Goal: Transaction & Acquisition: Purchase product/service

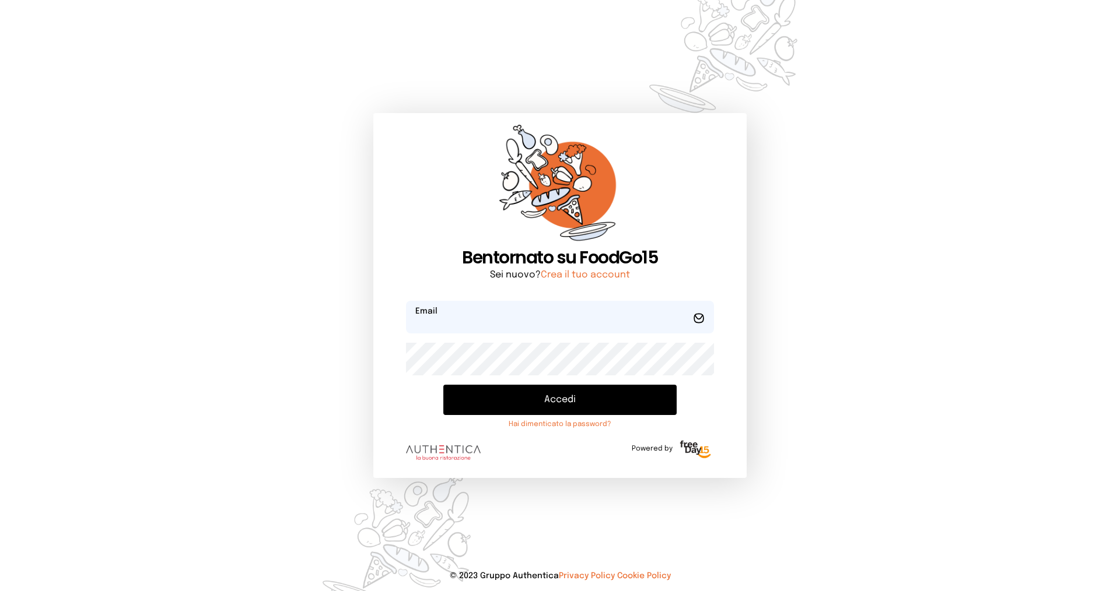
type input "**********"
click at [562, 399] on button "Accedi" at bounding box center [559, 400] width 233 height 30
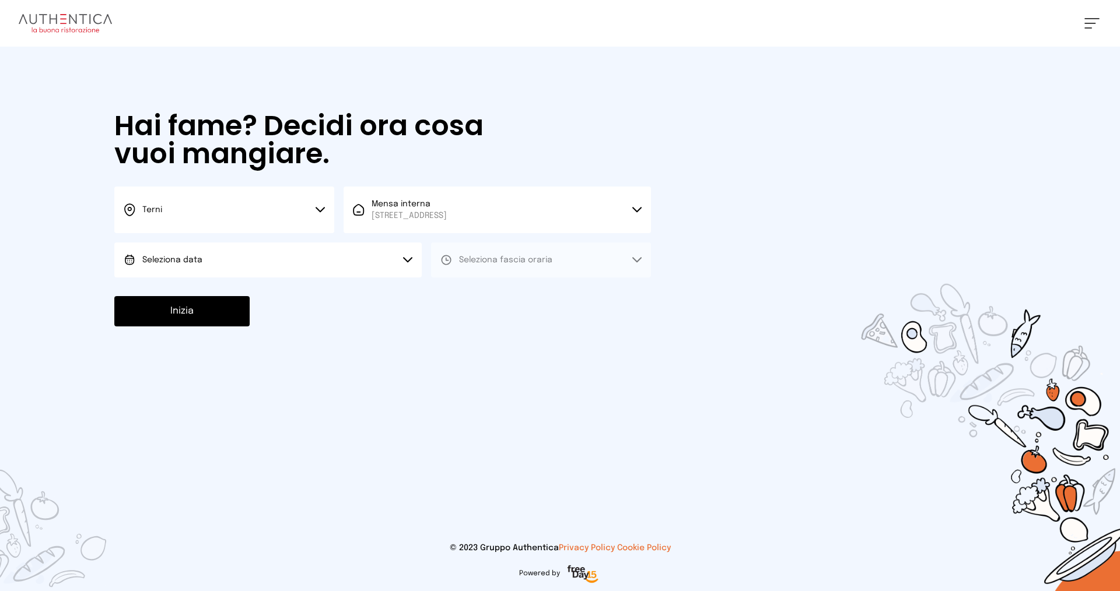
click at [229, 204] on button "Terni" at bounding box center [224, 210] width 220 height 47
click at [240, 248] on li "Terni" at bounding box center [224, 248] width 220 height 31
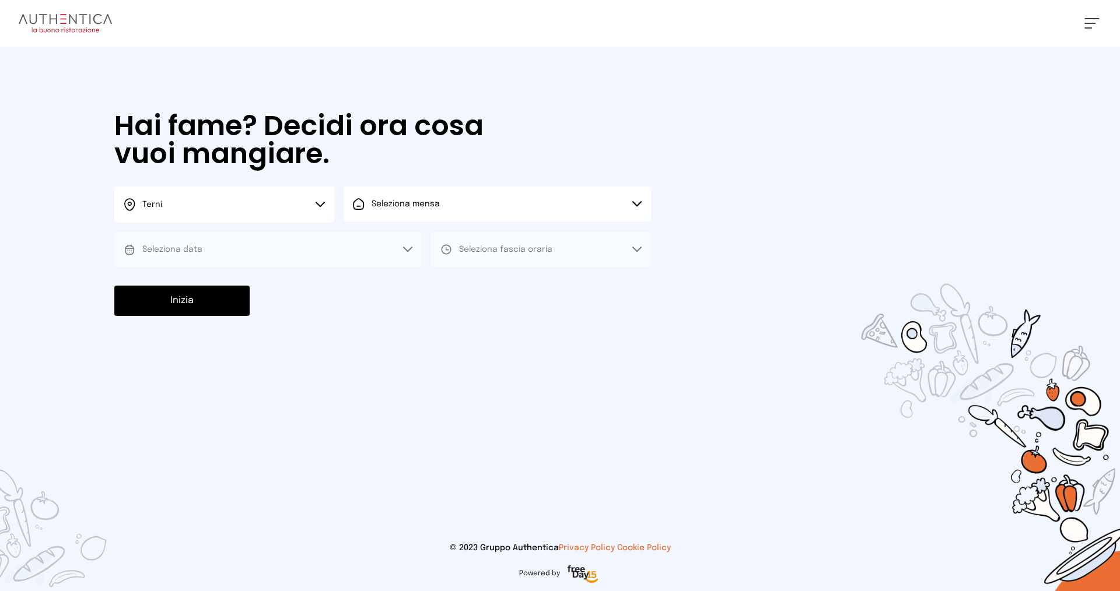
click at [412, 208] on span "Seleziona mensa" at bounding box center [406, 204] width 68 height 8
click at [417, 240] on span "Mensa interna" at bounding box center [409, 237] width 75 height 12
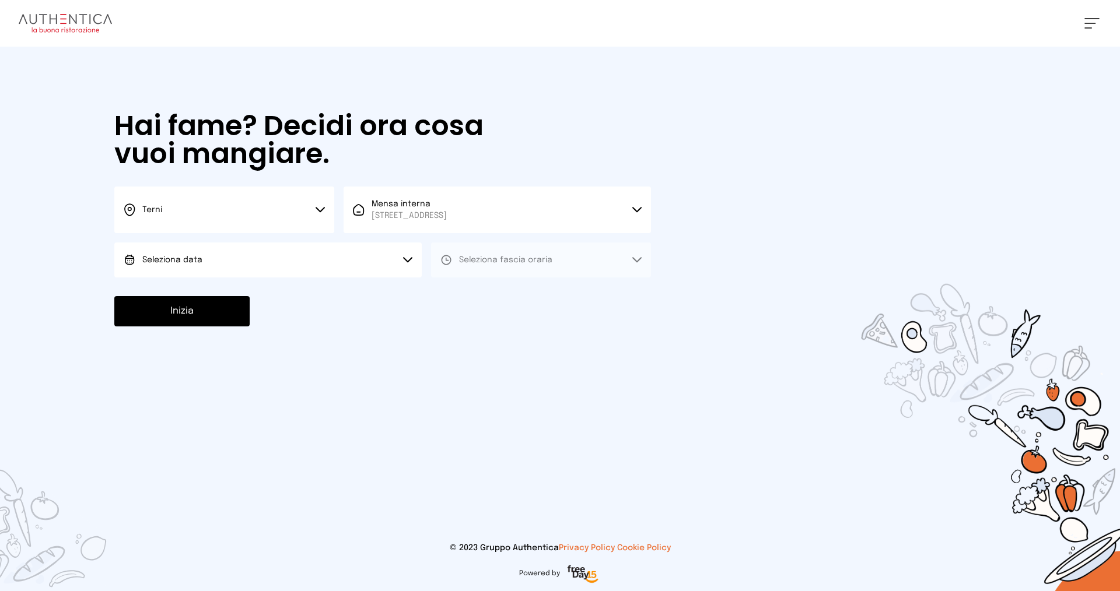
click at [204, 259] on button "Seleziona data" at bounding box center [267, 260] width 307 height 35
click at [199, 293] on span "[DATE], [DATE]" at bounding box center [170, 293] width 57 height 12
drag, startPoint x: 524, startPoint y: 262, endPoint x: 524, endPoint y: 281, distance: 19.2
click at [524, 264] on span "Seleziona fascia oraria" at bounding box center [505, 260] width 93 height 8
click at [520, 302] on li "Pranzo" at bounding box center [541, 293] width 220 height 30
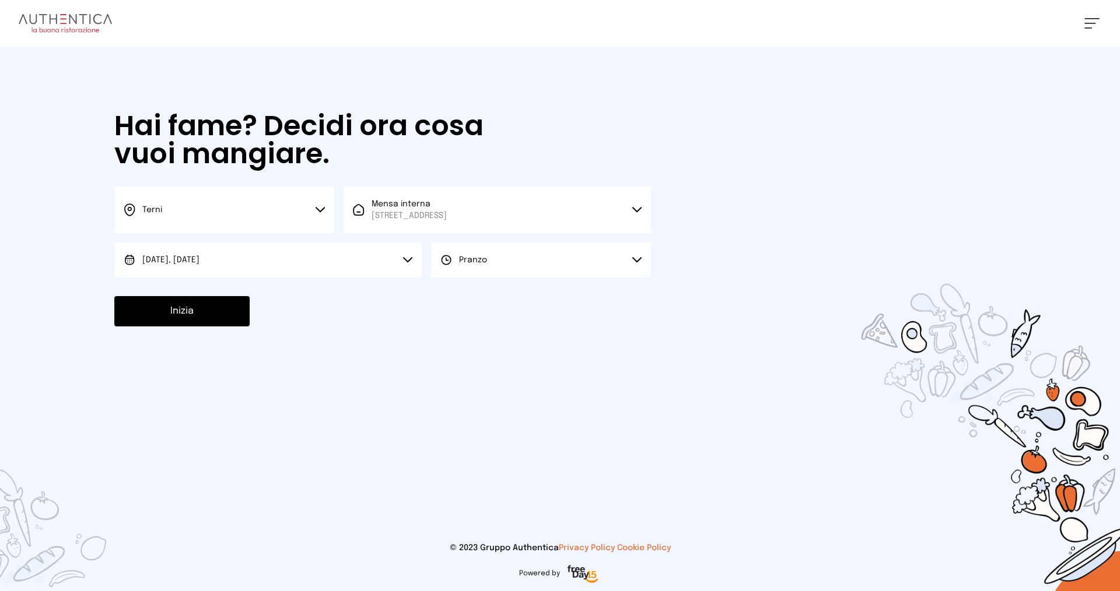
click at [201, 316] on button "Inizia" at bounding box center [181, 311] width 135 height 30
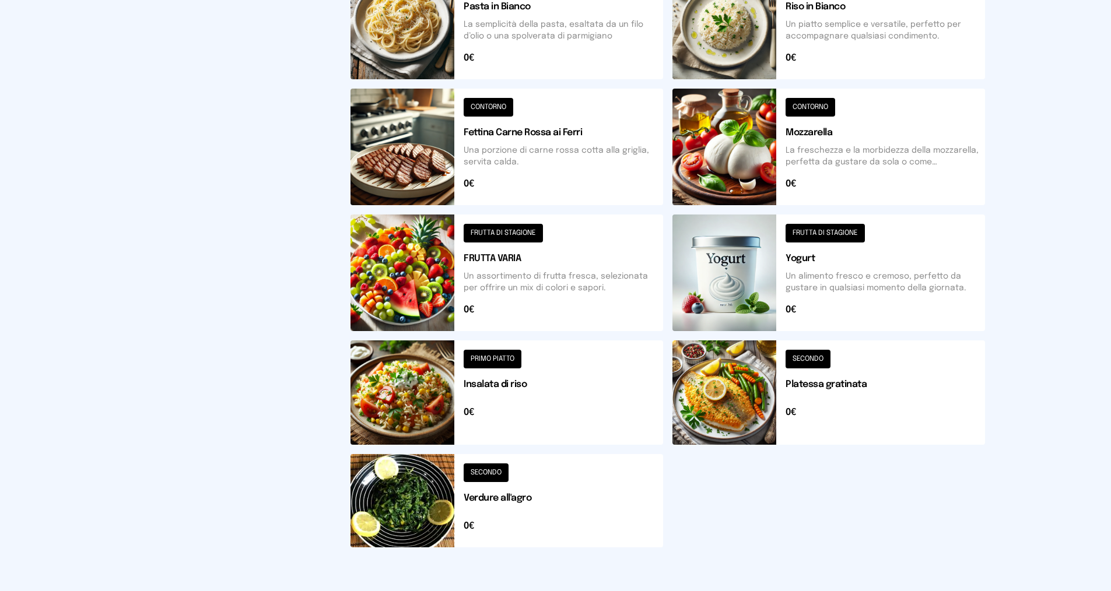
scroll to position [282, 0]
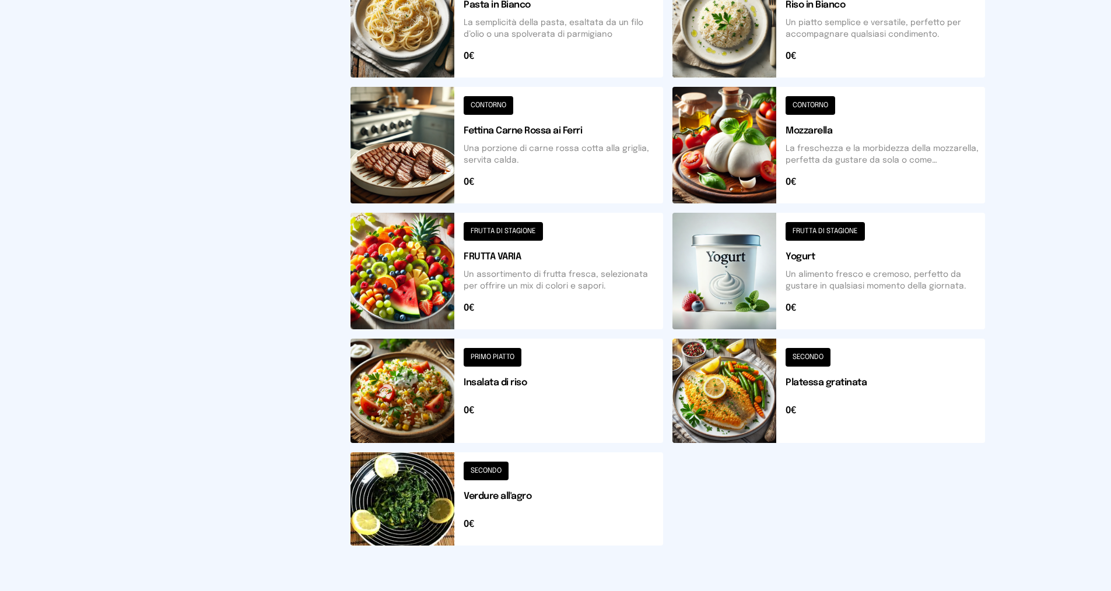
click at [800, 356] on button at bounding box center [829, 391] width 313 height 104
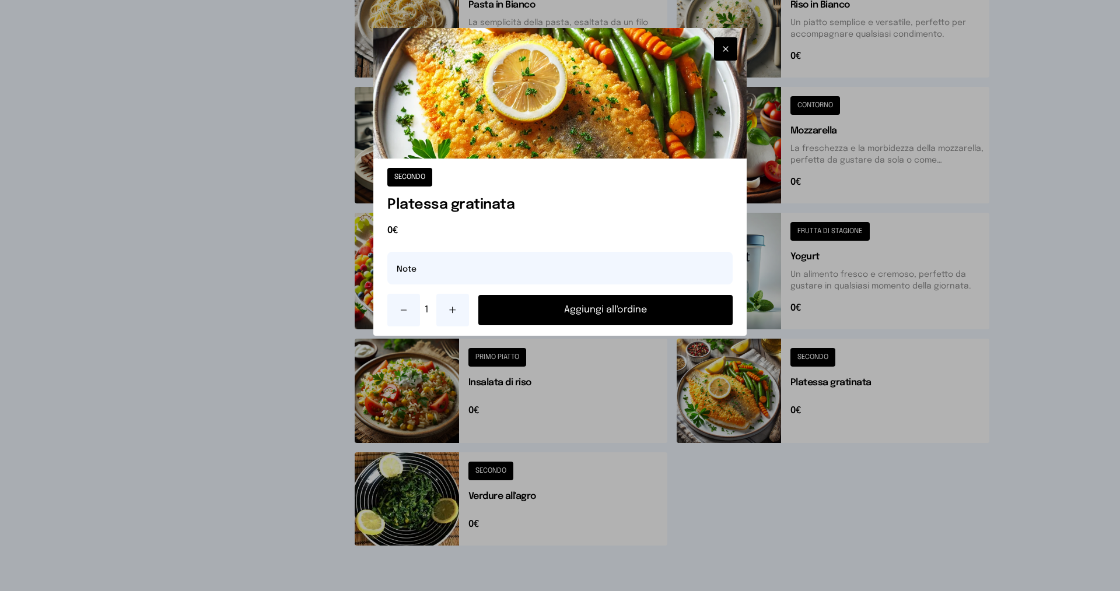
click at [617, 306] on button "Aggiungi all'ordine" at bounding box center [605, 310] width 254 height 30
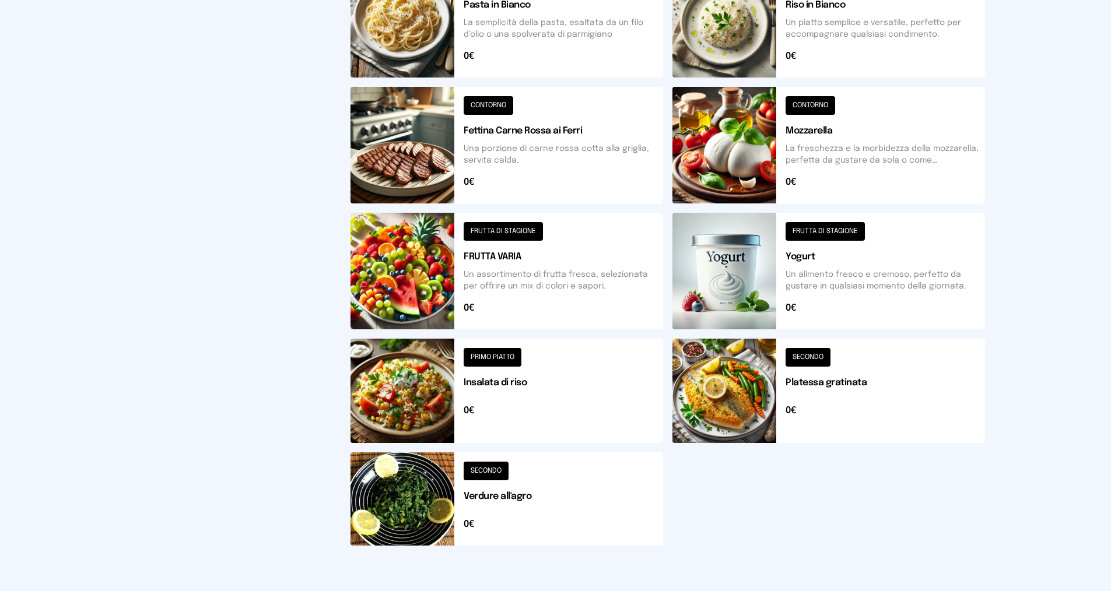
click at [491, 467] on button at bounding box center [507, 499] width 313 height 93
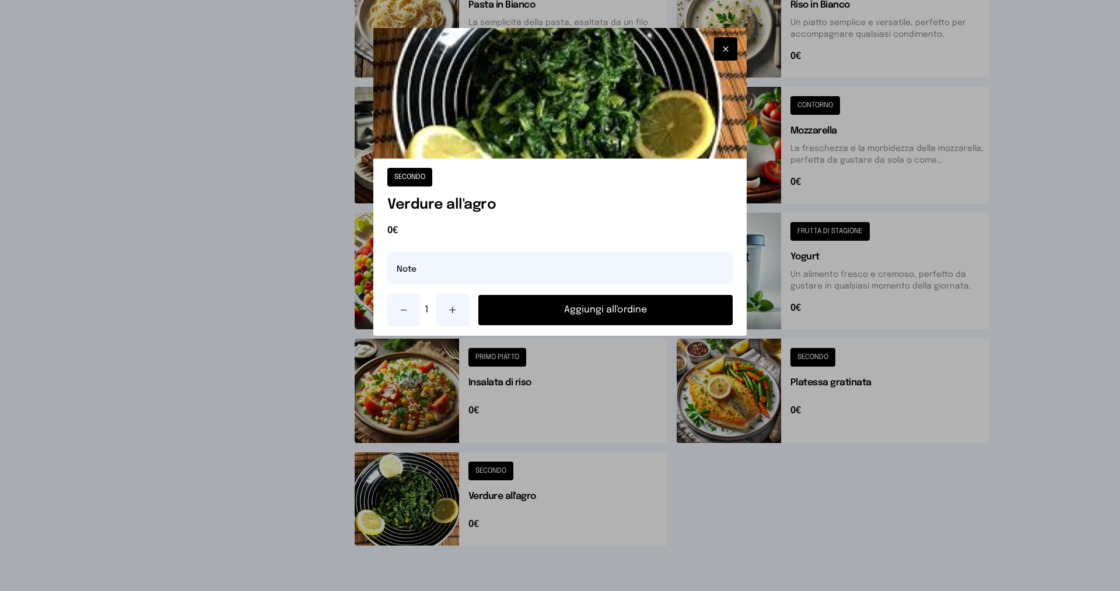
click at [598, 310] on button "Aggiungi all'ordine" at bounding box center [605, 310] width 254 height 30
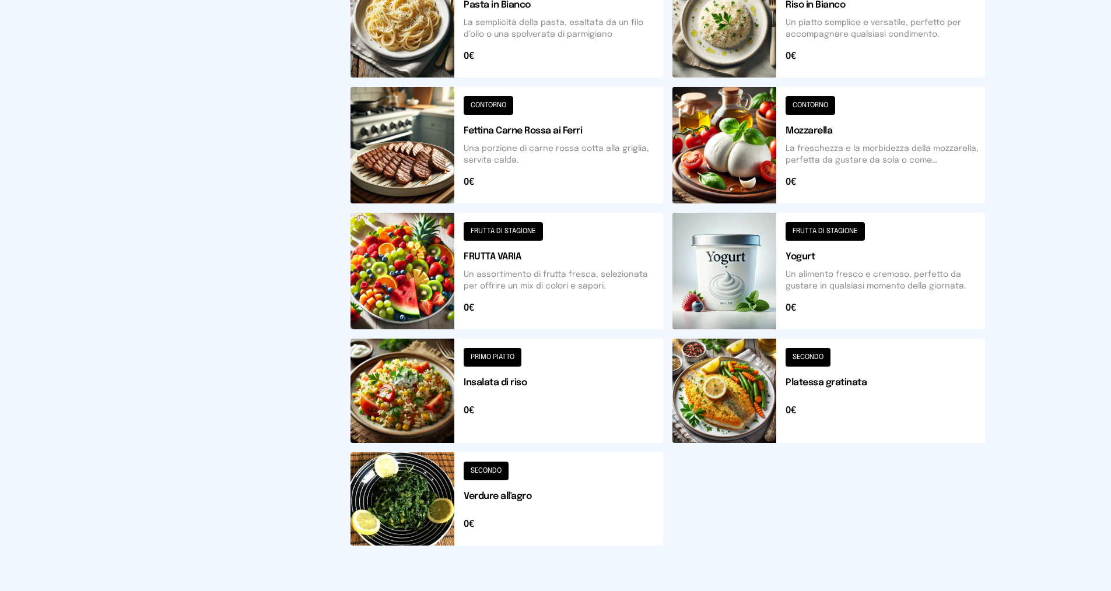
click at [514, 222] on button at bounding box center [507, 271] width 313 height 117
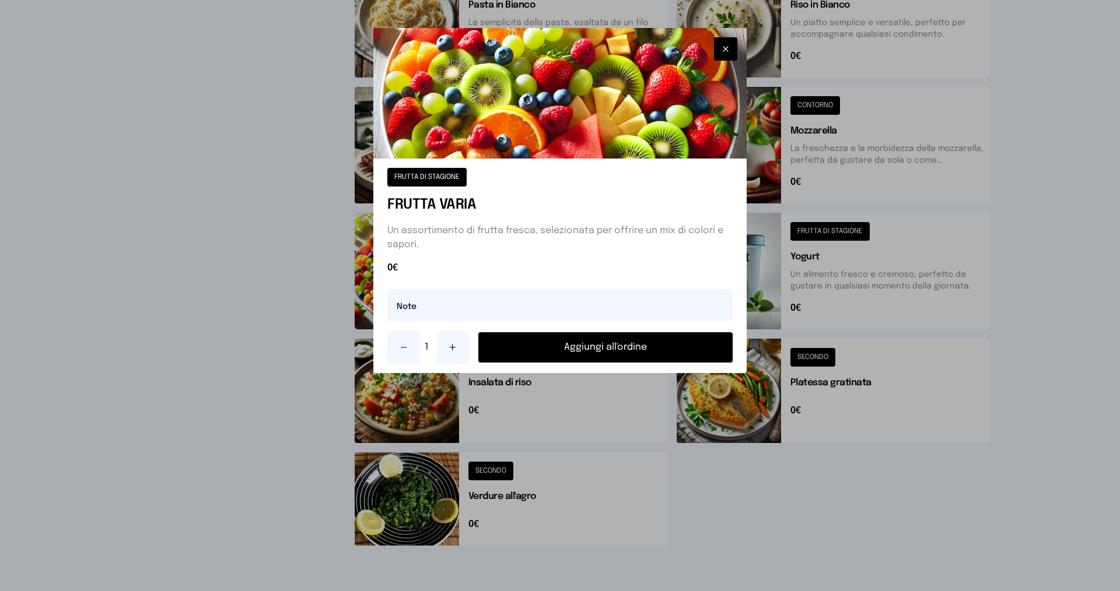
click at [559, 346] on button "Aggiungi all'ordine" at bounding box center [605, 347] width 254 height 30
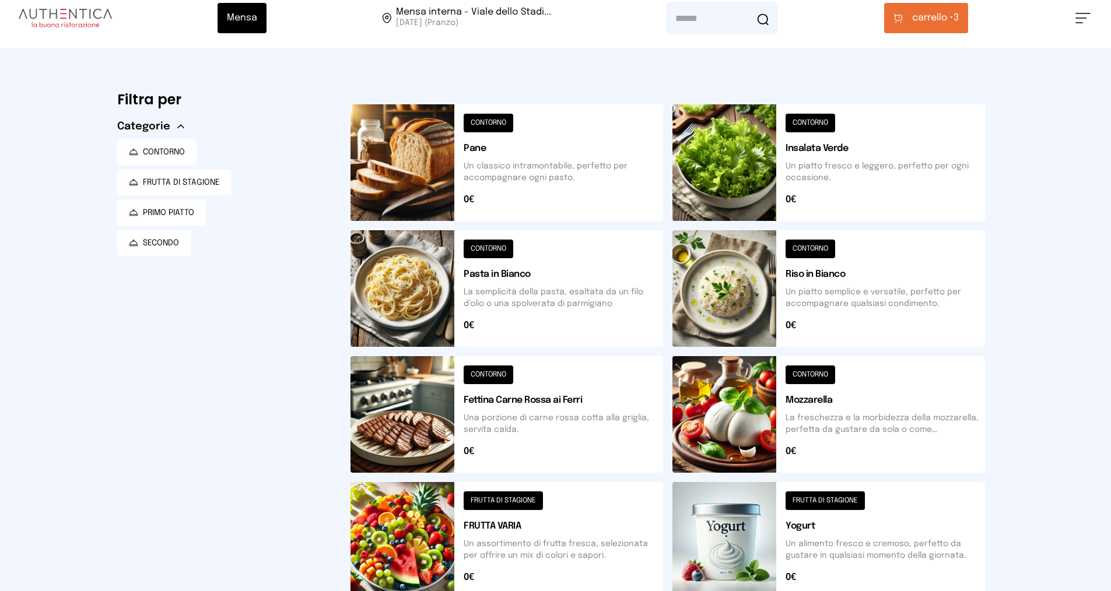
scroll to position [0, 0]
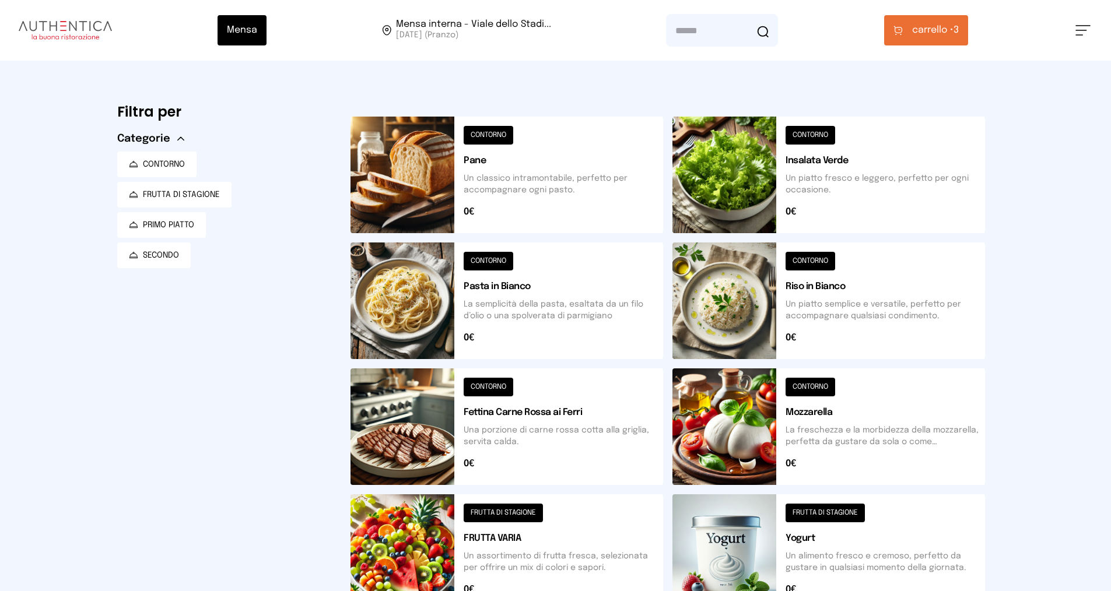
click at [933, 34] on span "carrello •" at bounding box center [932, 30] width 41 height 14
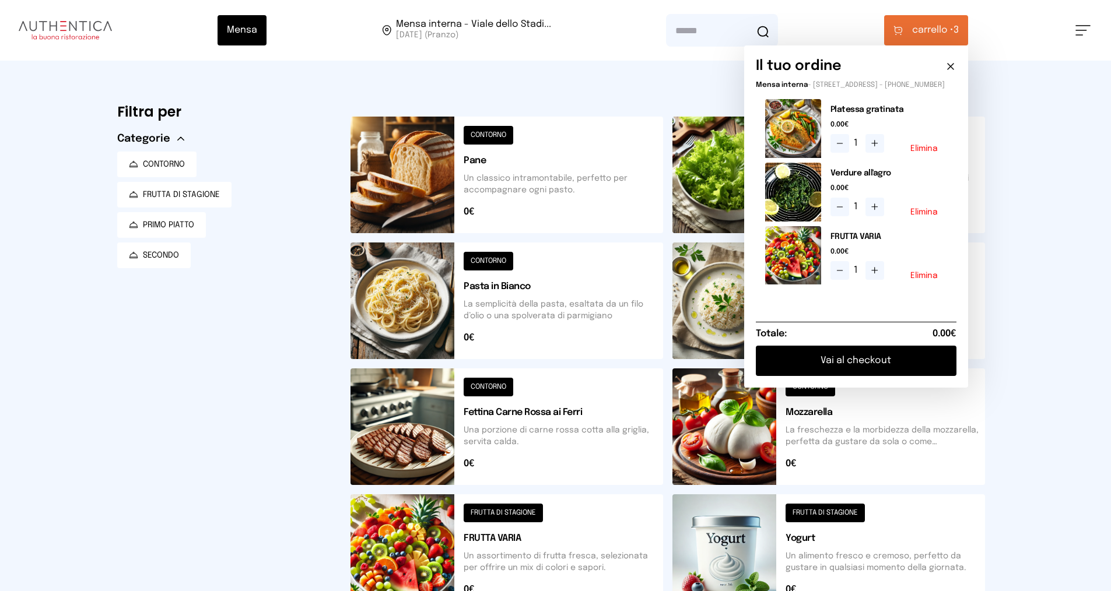
click at [873, 372] on button "Vai al checkout" at bounding box center [856, 361] width 201 height 30
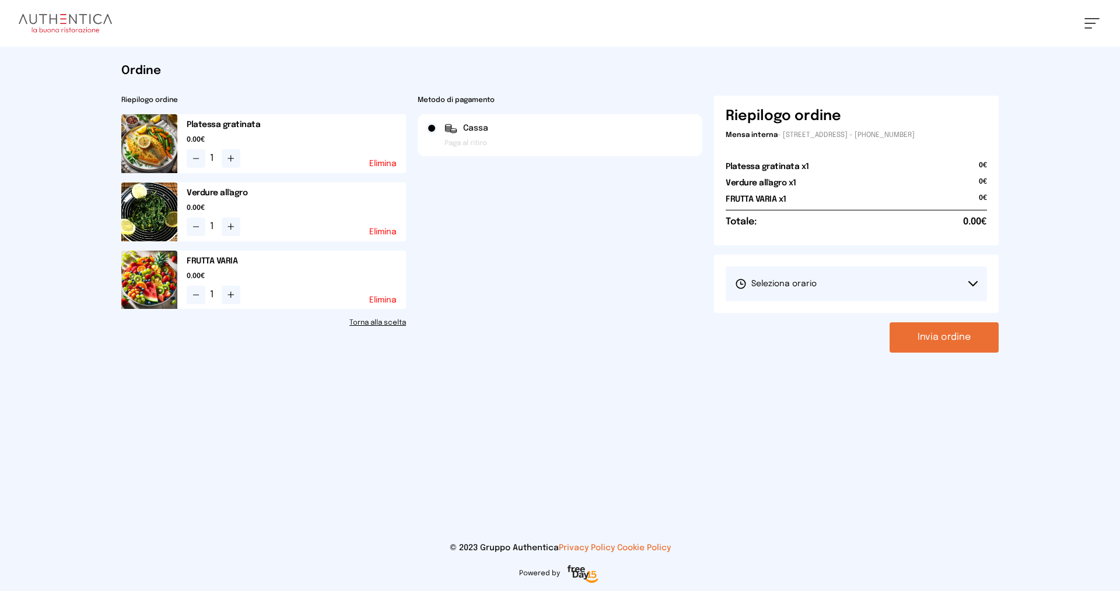
click at [808, 282] on span "Seleziona orario" at bounding box center [776, 284] width 82 height 12
click at [812, 315] on span "1° Turno (13:00 - 15:00)" at bounding box center [779, 317] width 88 height 12
click at [916, 334] on button "Invia ordine" at bounding box center [944, 338] width 109 height 30
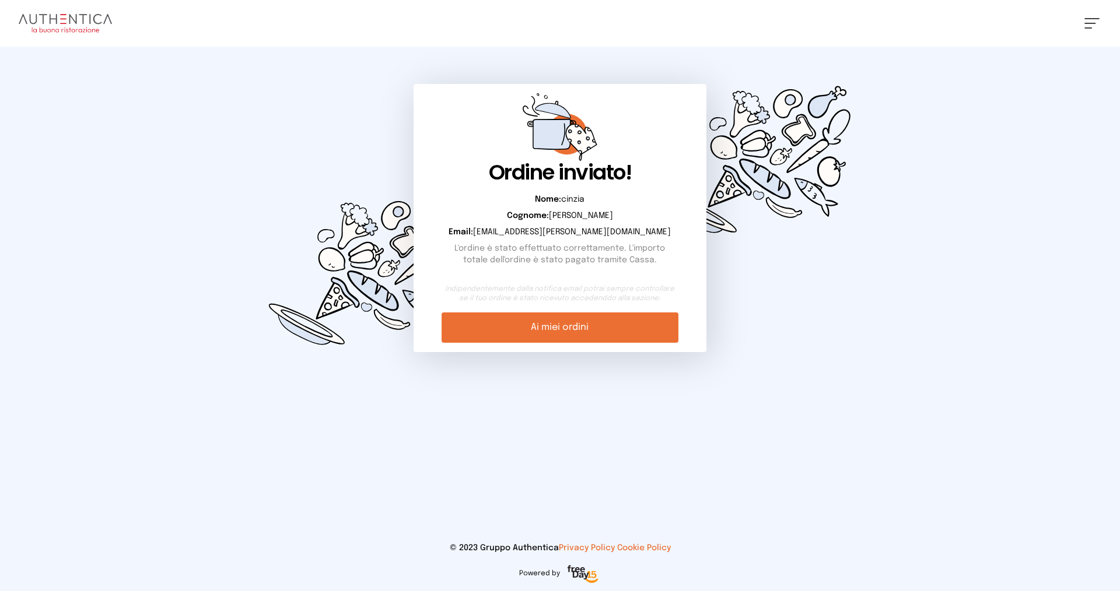
click at [611, 323] on link "Ai miei ordini" at bounding box center [560, 328] width 236 height 30
